Goal: Task Accomplishment & Management: Manage account settings

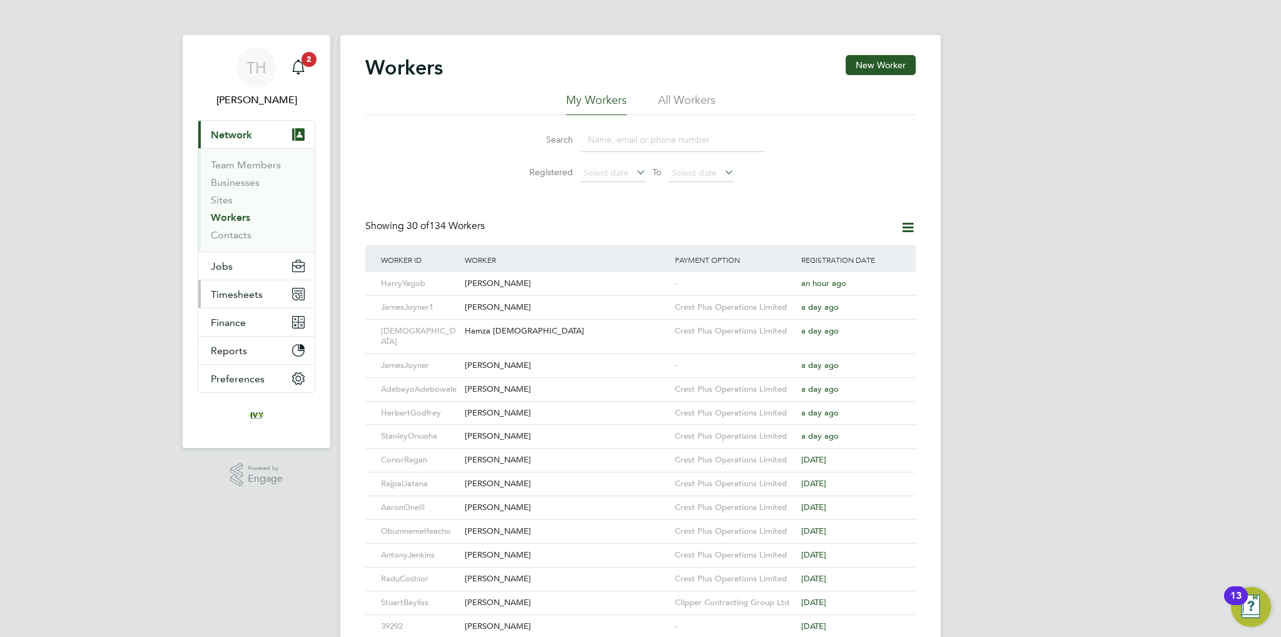
click at [238, 296] on span "Timesheets" at bounding box center [237, 294] width 52 height 12
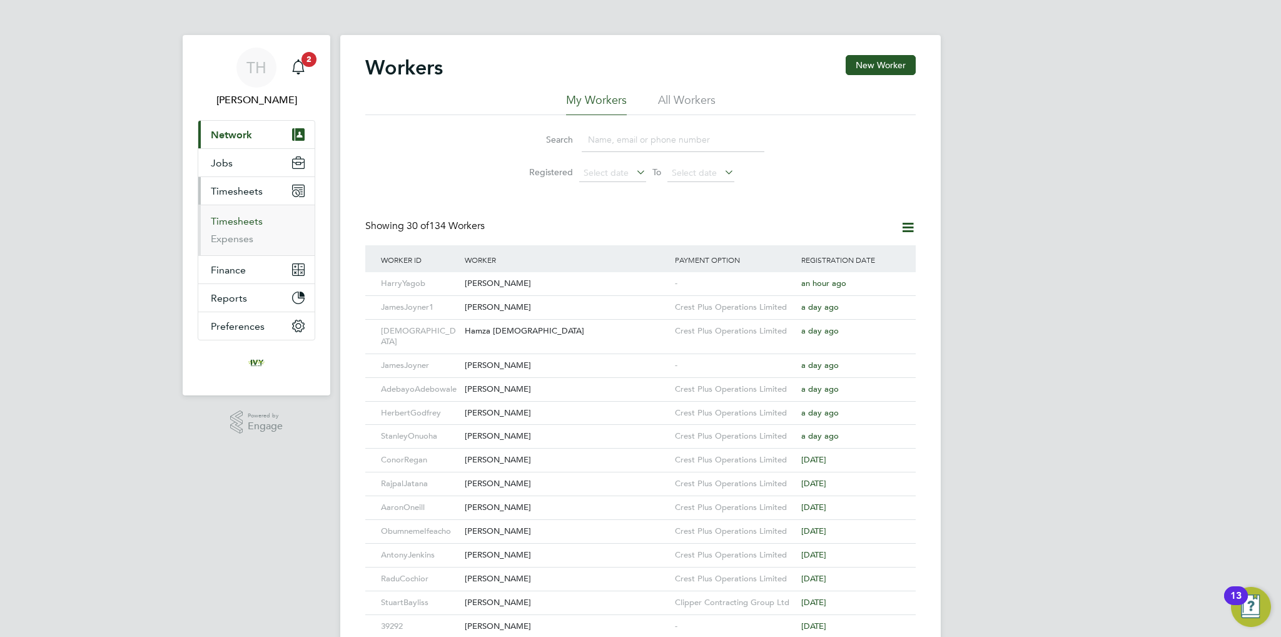
click at [235, 219] on link "Timesheets" at bounding box center [237, 221] width 52 height 12
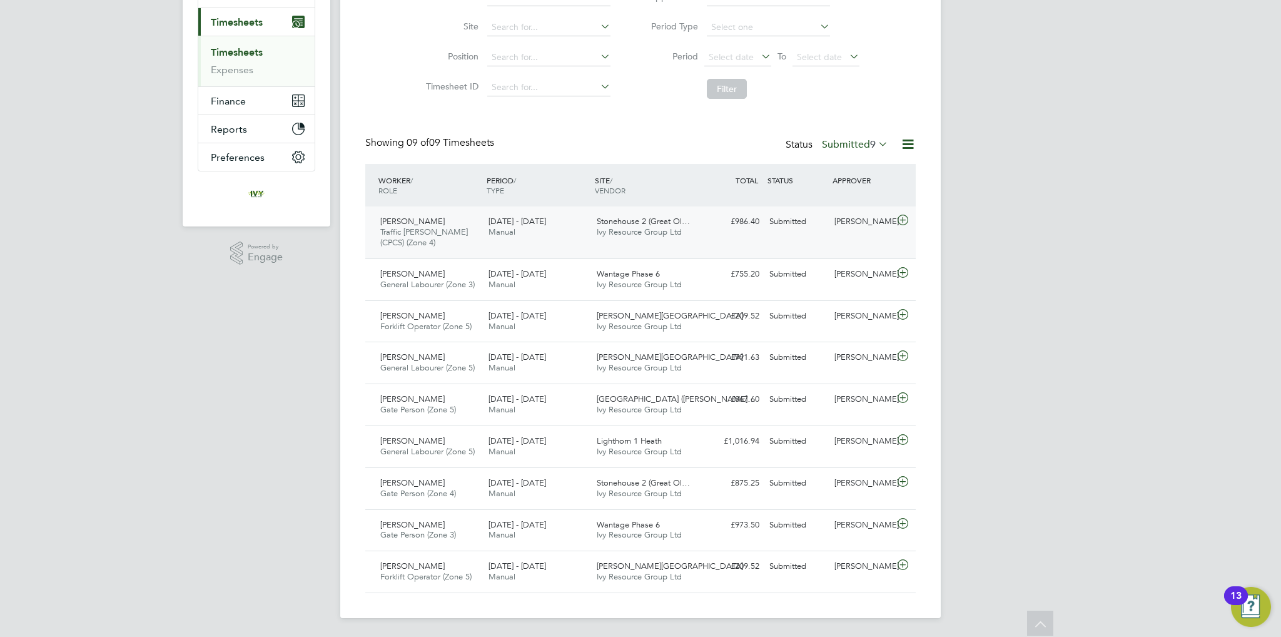
click at [902, 219] on icon at bounding box center [903, 220] width 16 height 10
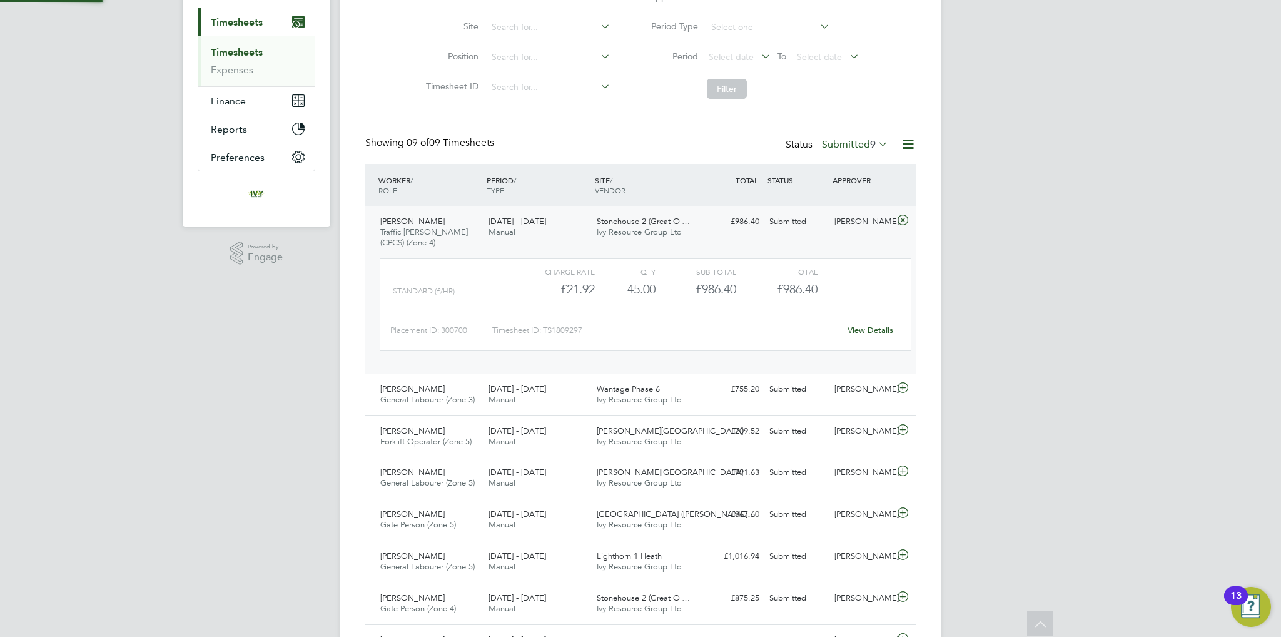
click at [902, 218] on icon at bounding box center [903, 220] width 16 height 10
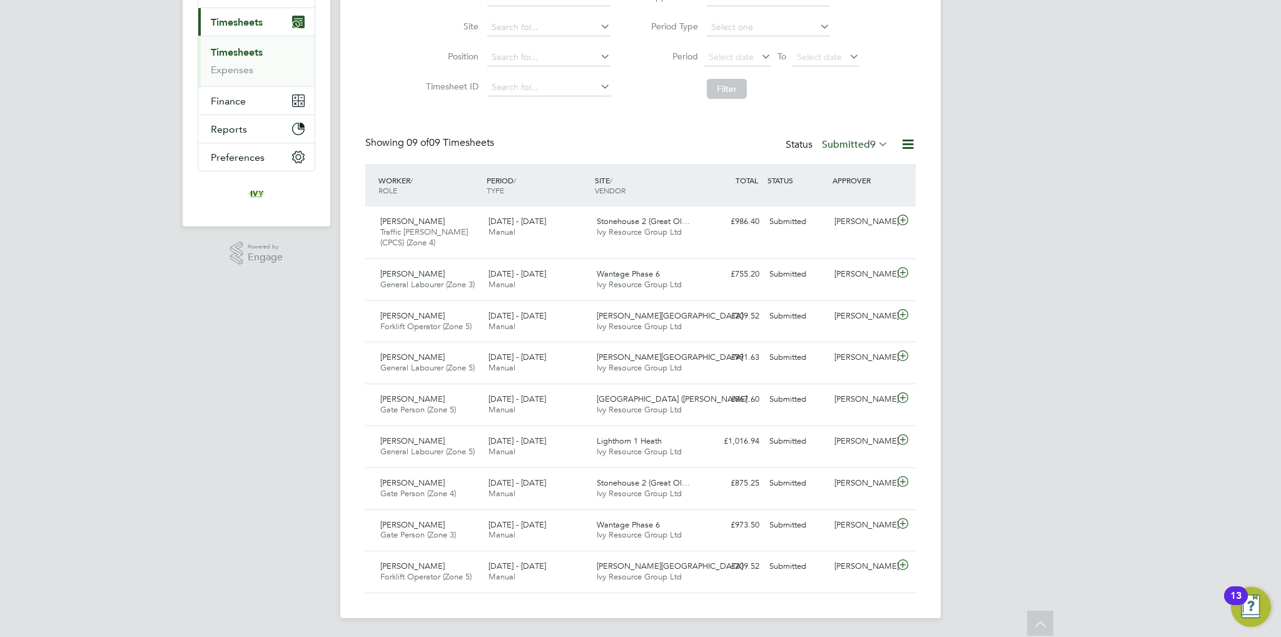
click at [986, 262] on div "TH [PERSON_NAME] Notifications 2 Applications: Network Team Members Businesses …" at bounding box center [640, 234] width 1281 height 807
click at [901, 523] on icon at bounding box center [903, 523] width 16 height 10
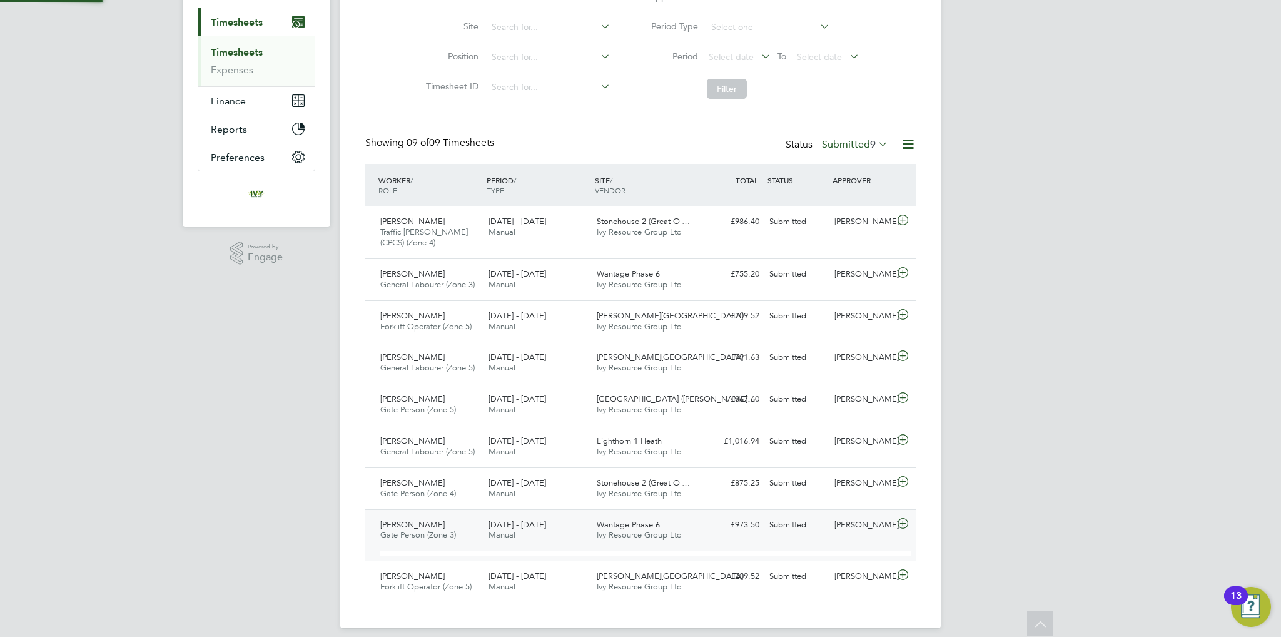
scroll to position [21, 121]
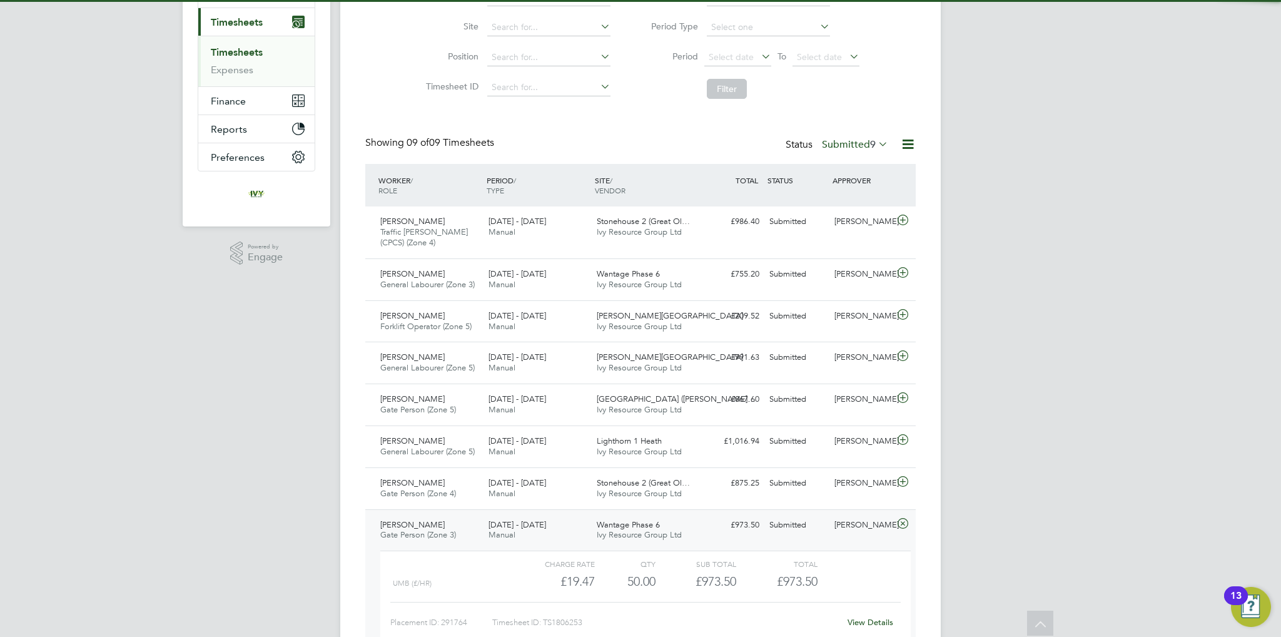
click at [901, 523] on icon at bounding box center [903, 523] width 16 height 10
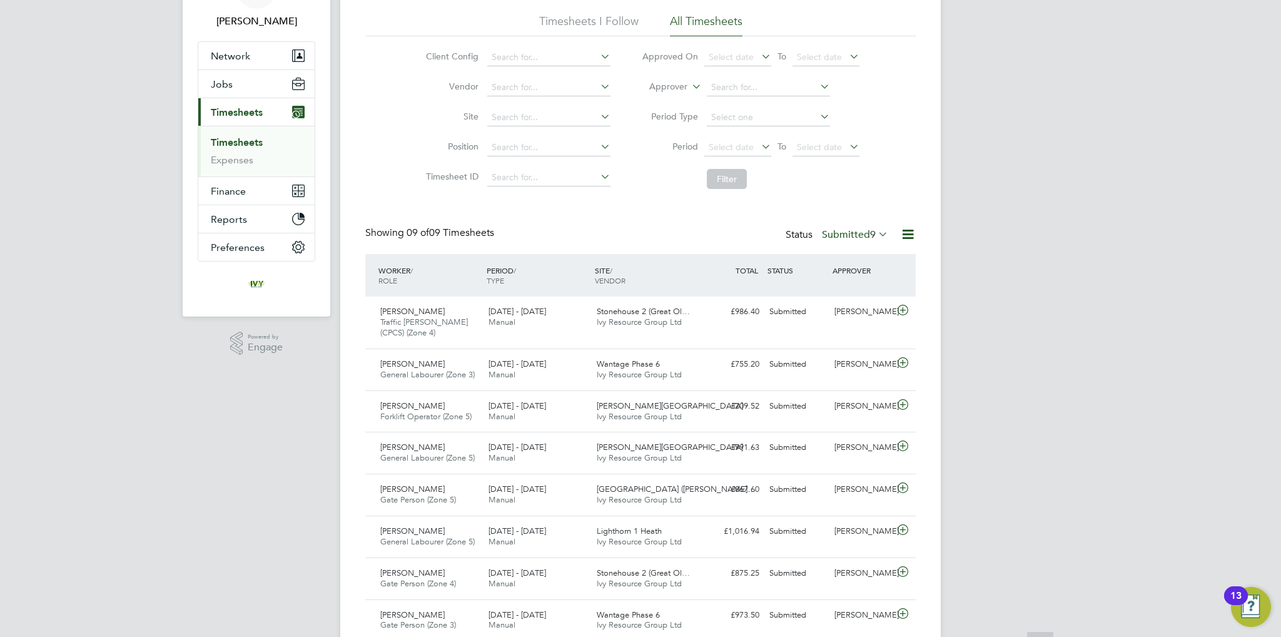
scroll to position [169, 0]
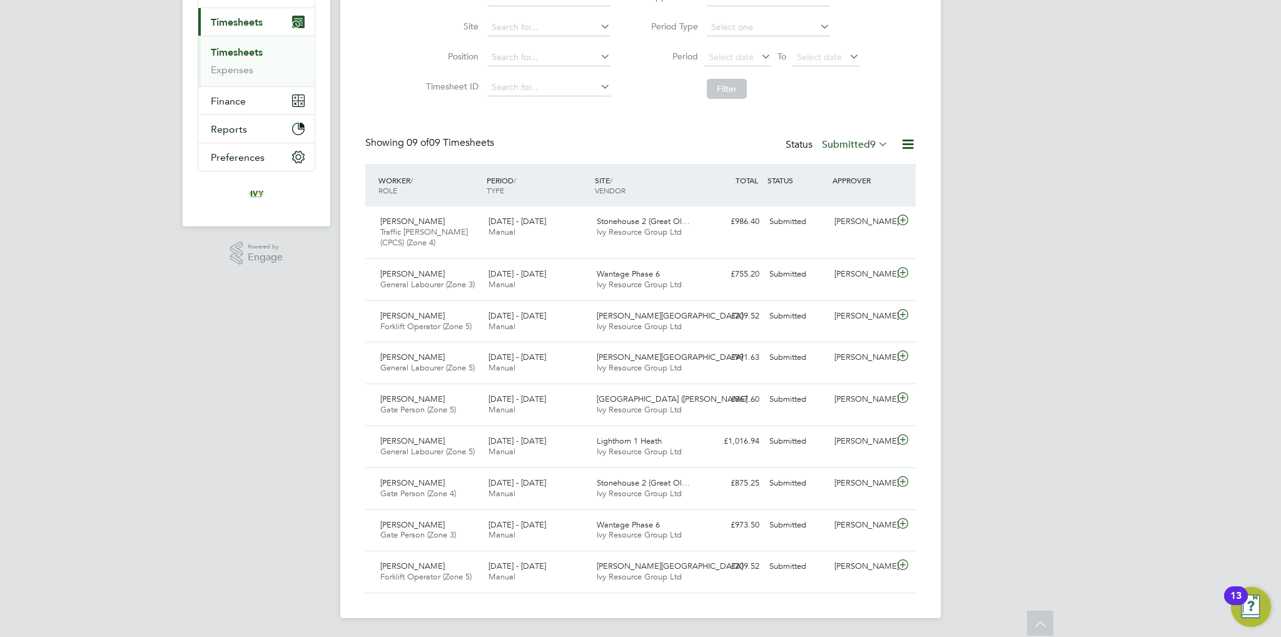
click at [1051, 148] on div "TH [PERSON_NAME] Notifications 2 Applications: Network Team Members Businesses …" at bounding box center [640, 234] width 1281 height 807
click at [827, 149] on label "Submitted 9" at bounding box center [855, 144] width 66 height 13
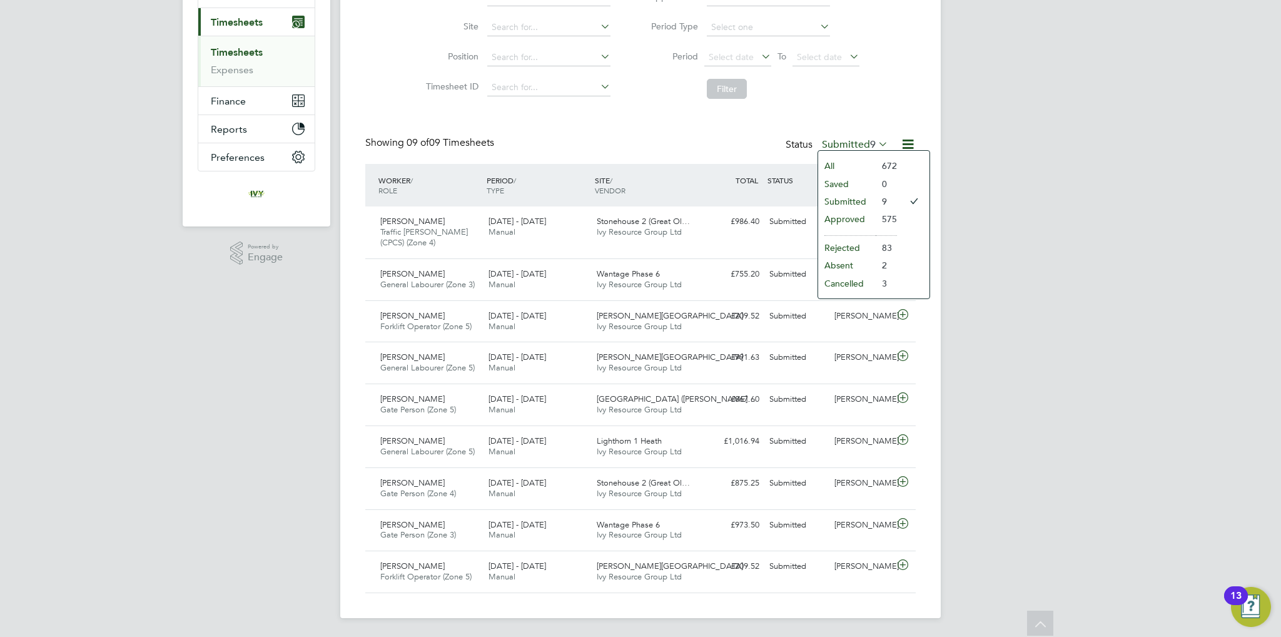
click at [841, 216] on li "Approved" at bounding box center [847, 219] width 58 height 18
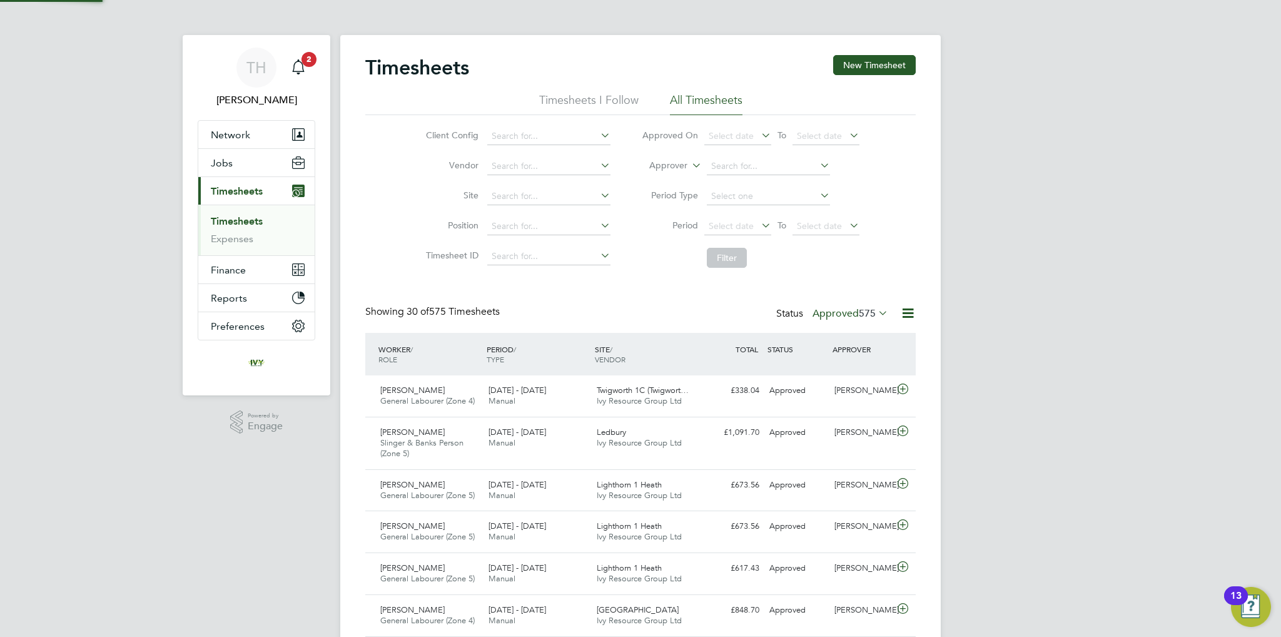
scroll to position [6, 6]
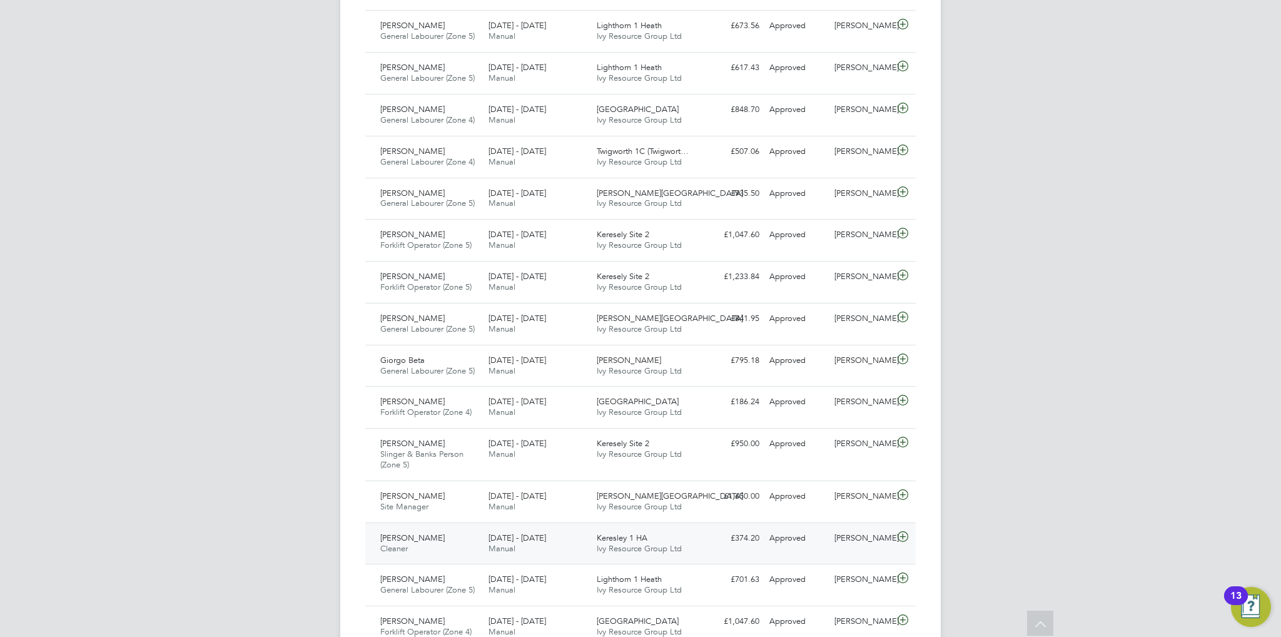
click at [767, 537] on div "Approved" at bounding box center [796, 538] width 65 height 21
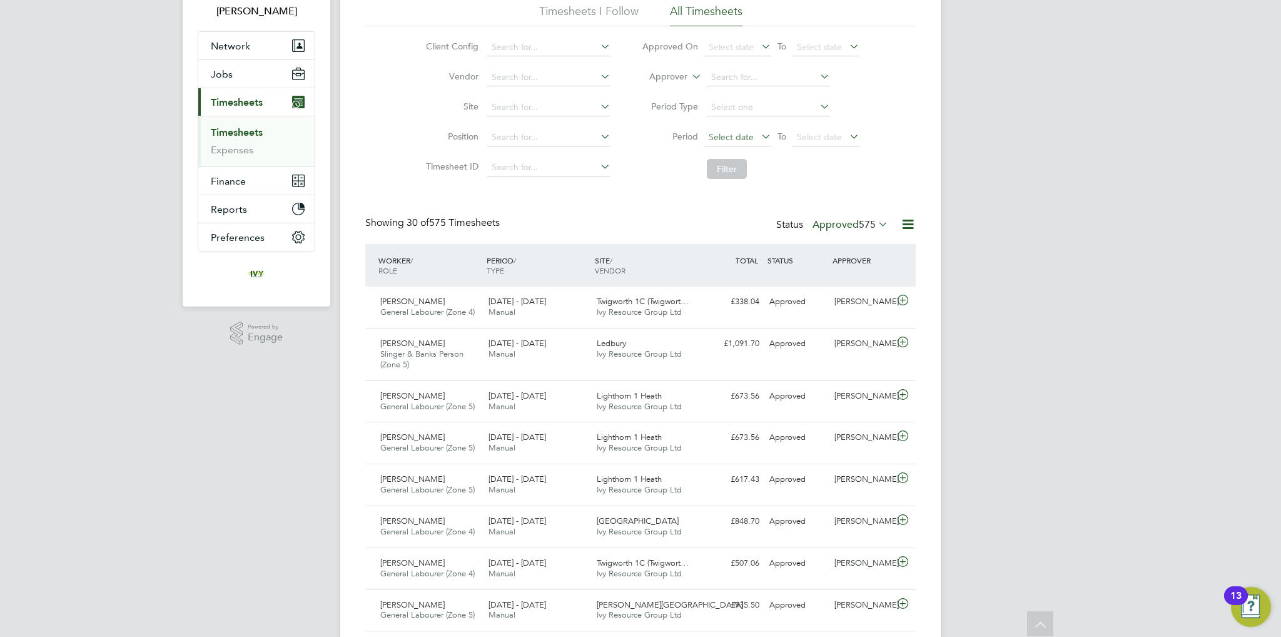
scroll to position [0, 0]
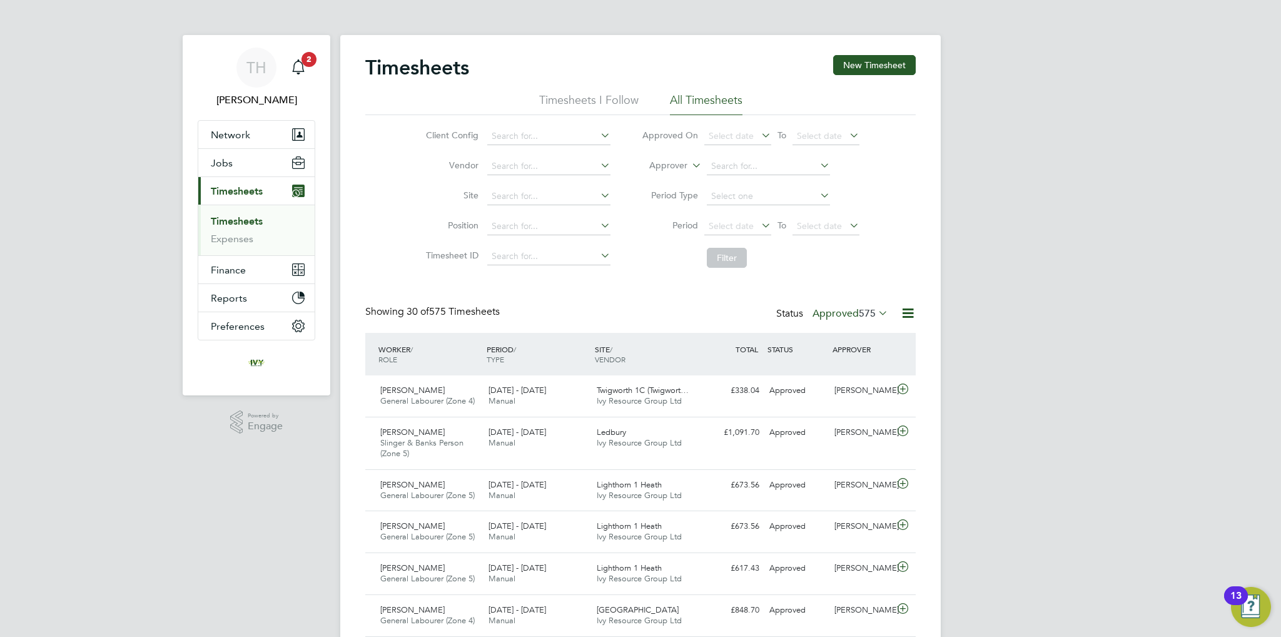
click at [861, 310] on span "575" at bounding box center [867, 313] width 17 height 13
click at [854, 370] on li "Submitted" at bounding box center [843, 371] width 58 height 18
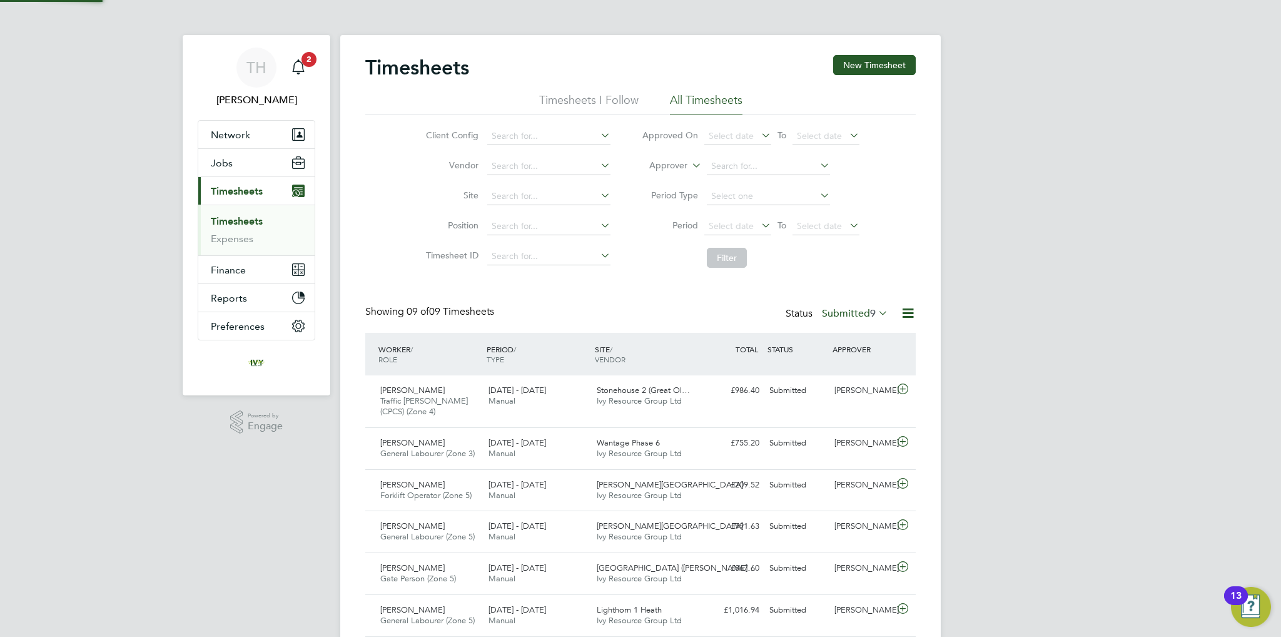
scroll to position [31, 109]
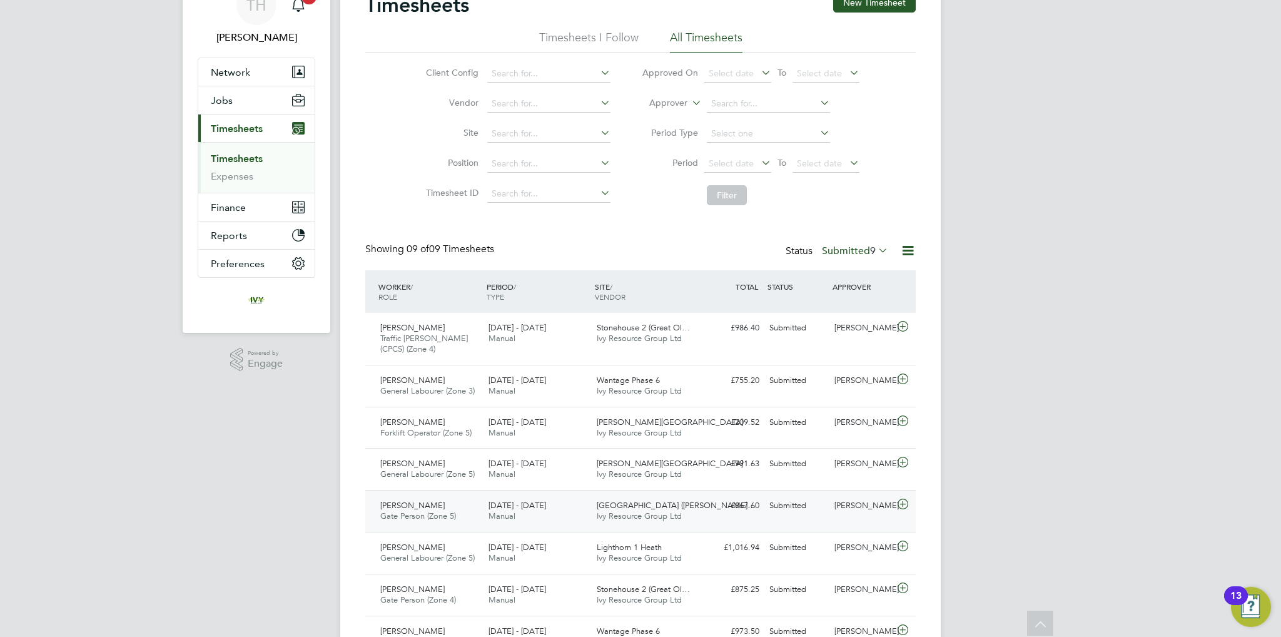
click at [698, 503] on div "[GEOGRAPHIC_DATA] ([PERSON_NAME]… Ivy Resource Group Ltd" at bounding box center [646, 510] width 108 height 31
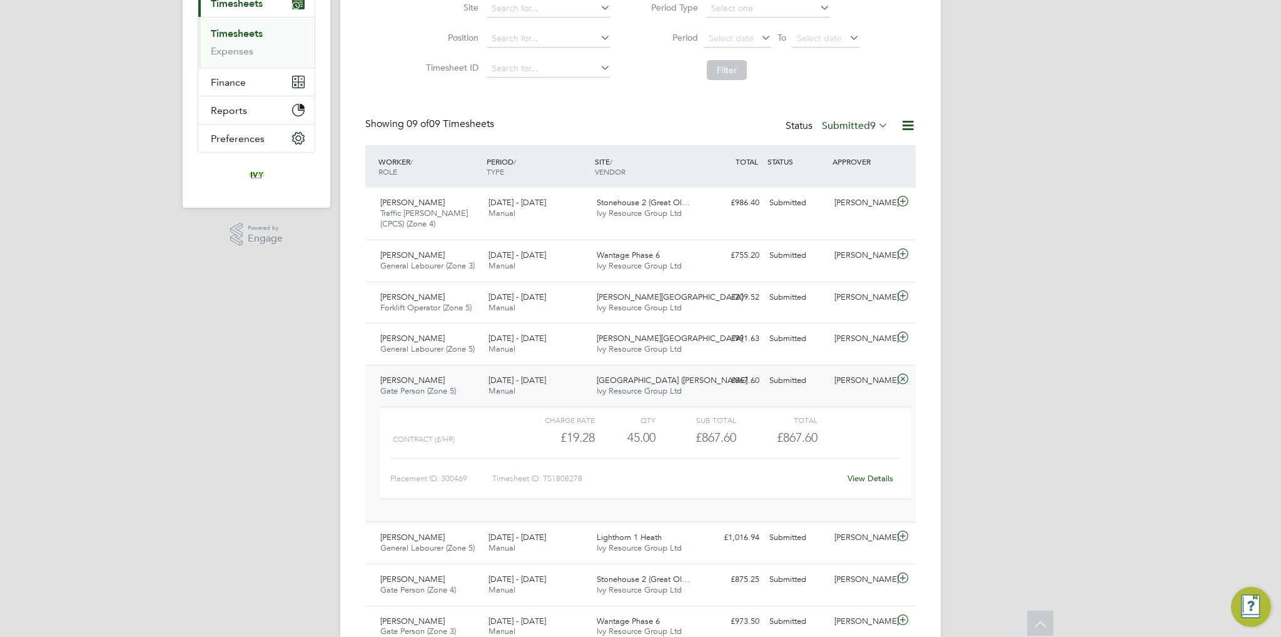
click at [855, 126] on label "Submitted 9" at bounding box center [855, 125] width 66 height 13
click at [834, 180] on li "Submitted" at bounding box center [847, 183] width 58 height 18
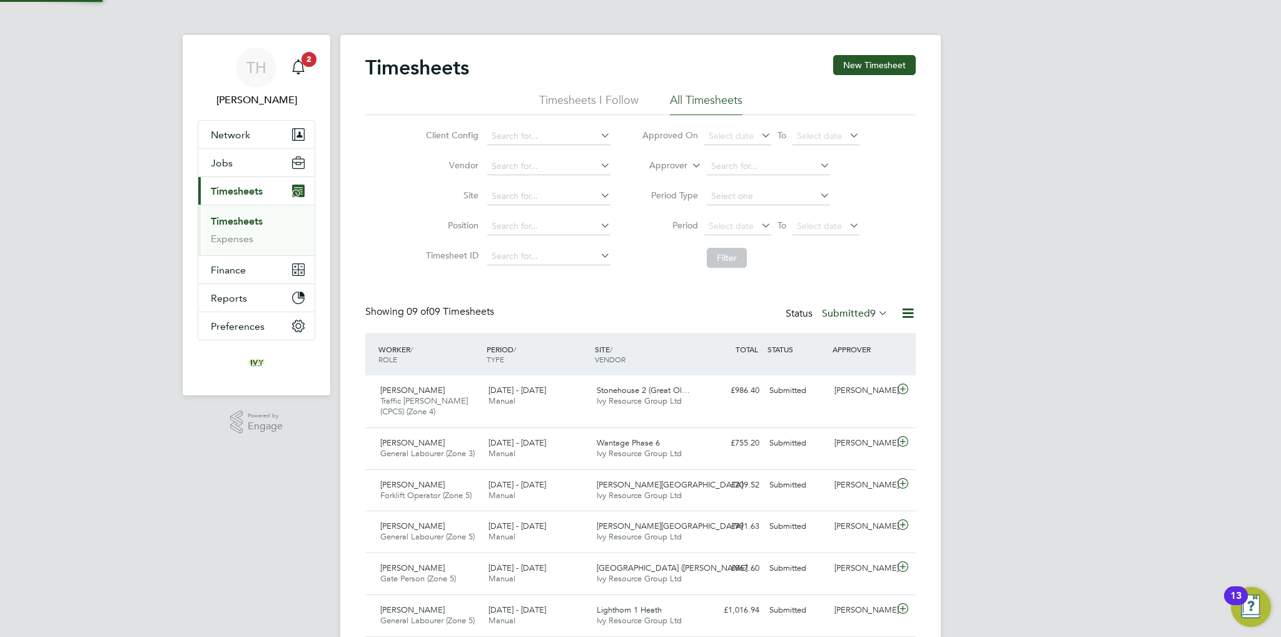
scroll to position [6, 6]
